Goal: Transaction & Acquisition: Purchase product/service

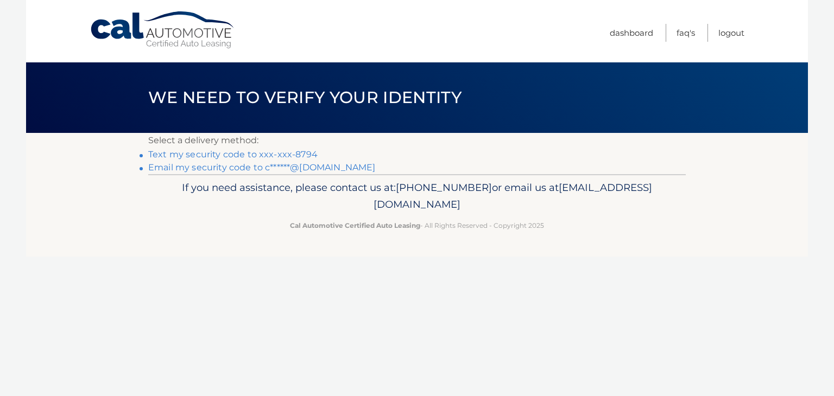
click at [263, 155] on link "Text my security code to xxx-xxx-8794" at bounding box center [232, 154] width 169 height 10
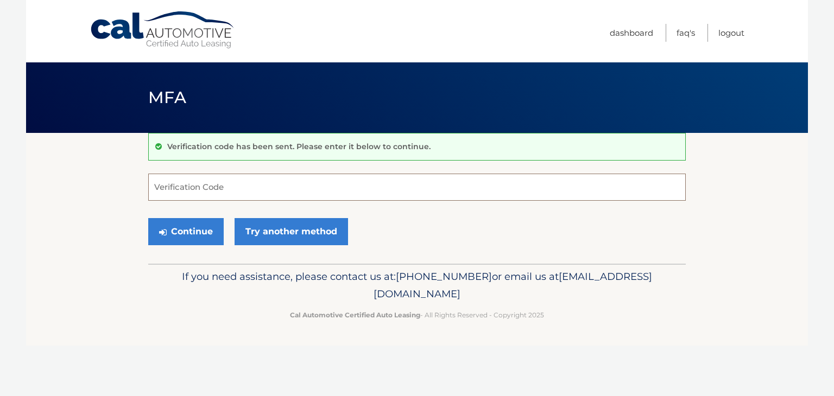
click at [269, 189] on input "Verification Code" at bounding box center [416, 187] width 537 height 27
type input "327939"
click at [183, 236] on button "Continue" at bounding box center [185, 231] width 75 height 27
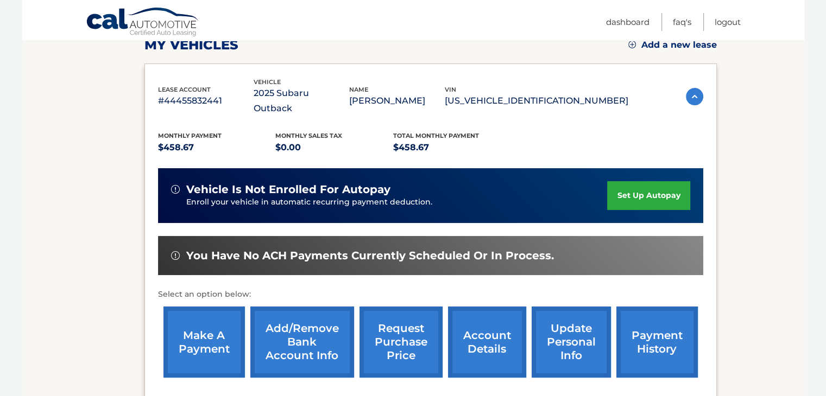
scroll to position [163, 0]
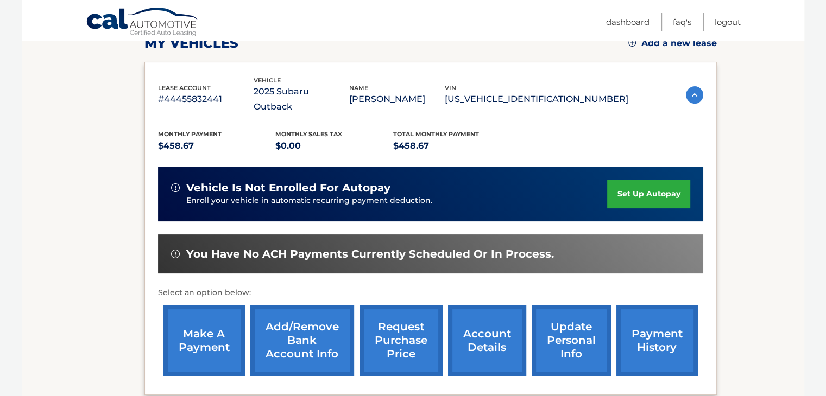
click at [211, 318] on link "make a payment" at bounding box center [203, 340] width 81 height 71
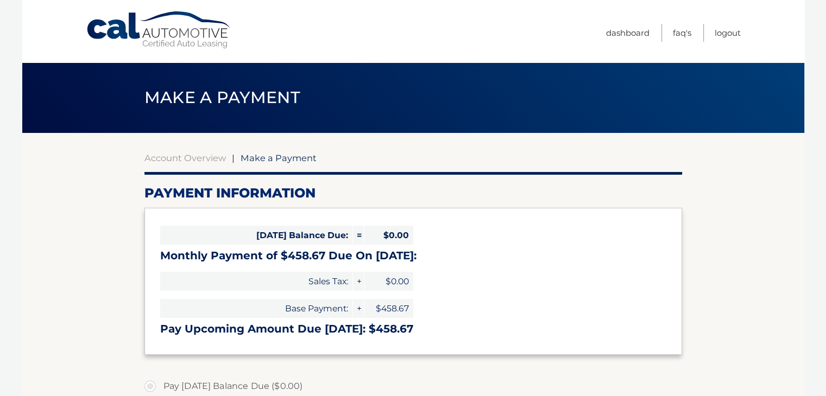
select select "MzM1YWE3MDMtZmNmZC00YmRkLWJlMjUtNzFkZmVhMGVlNDk3"
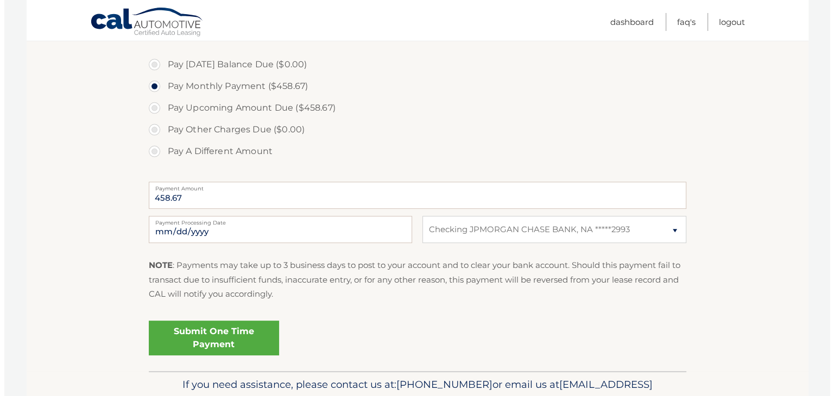
scroll to position [326, 0]
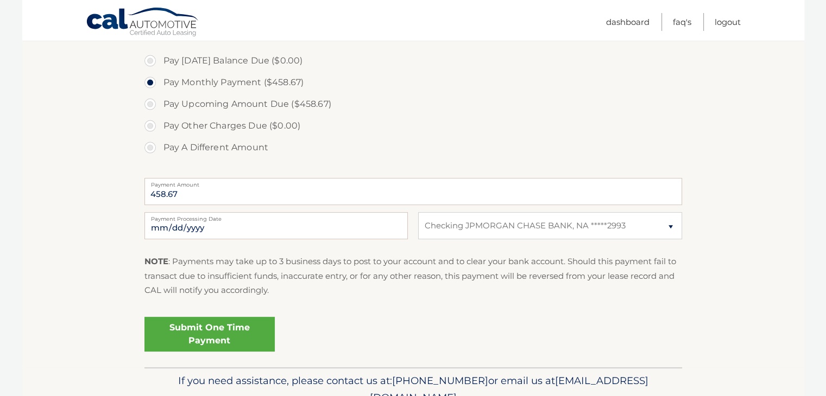
click at [241, 335] on link "Submit One Time Payment" at bounding box center [209, 334] width 130 height 35
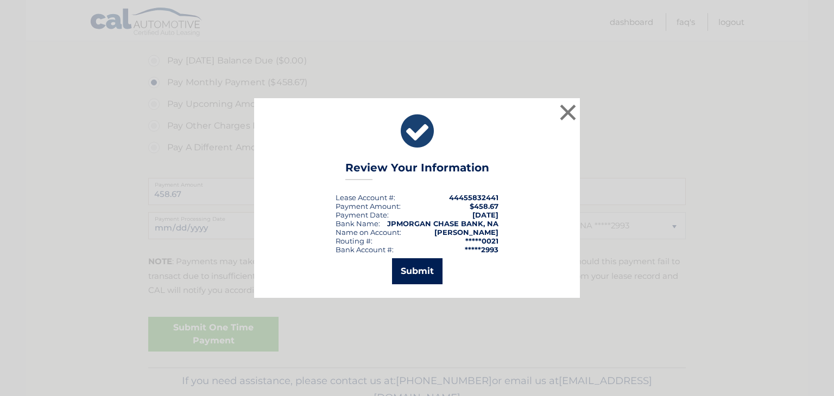
click at [413, 274] on button "Submit" at bounding box center [417, 271] width 50 height 26
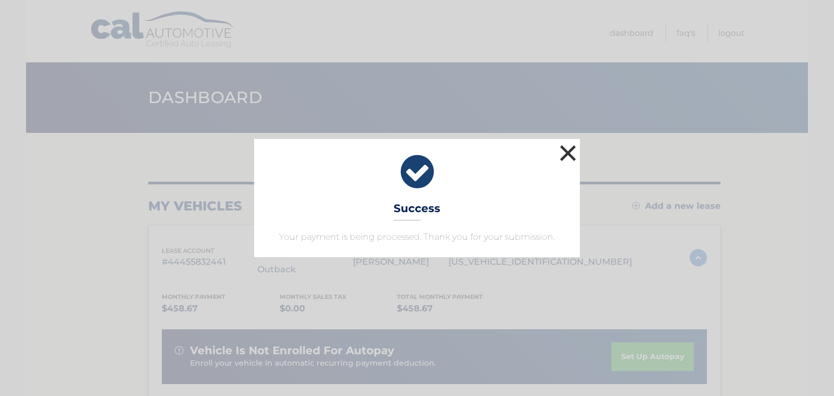
click at [563, 153] on button "×" at bounding box center [568, 153] width 22 height 22
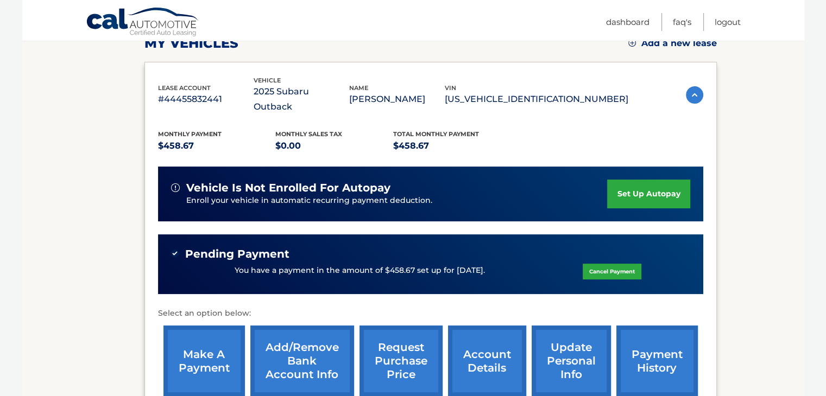
scroll to position [217, 0]
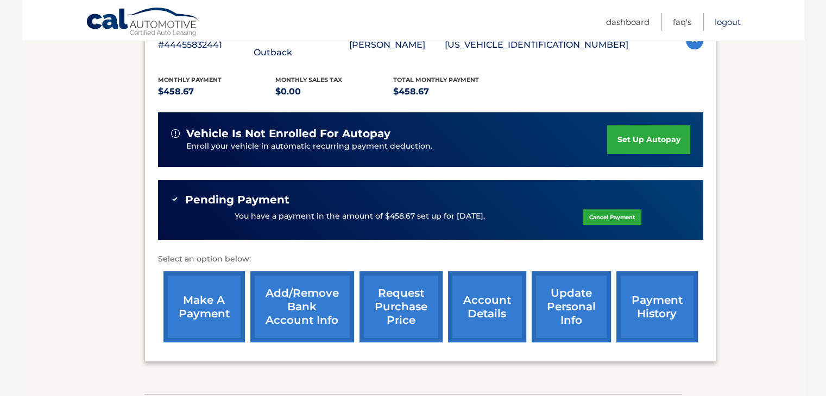
click at [730, 20] on link "Logout" at bounding box center [727, 22] width 26 height 18
